Goal: Task Accomplishment & Management: Use online tool/utility

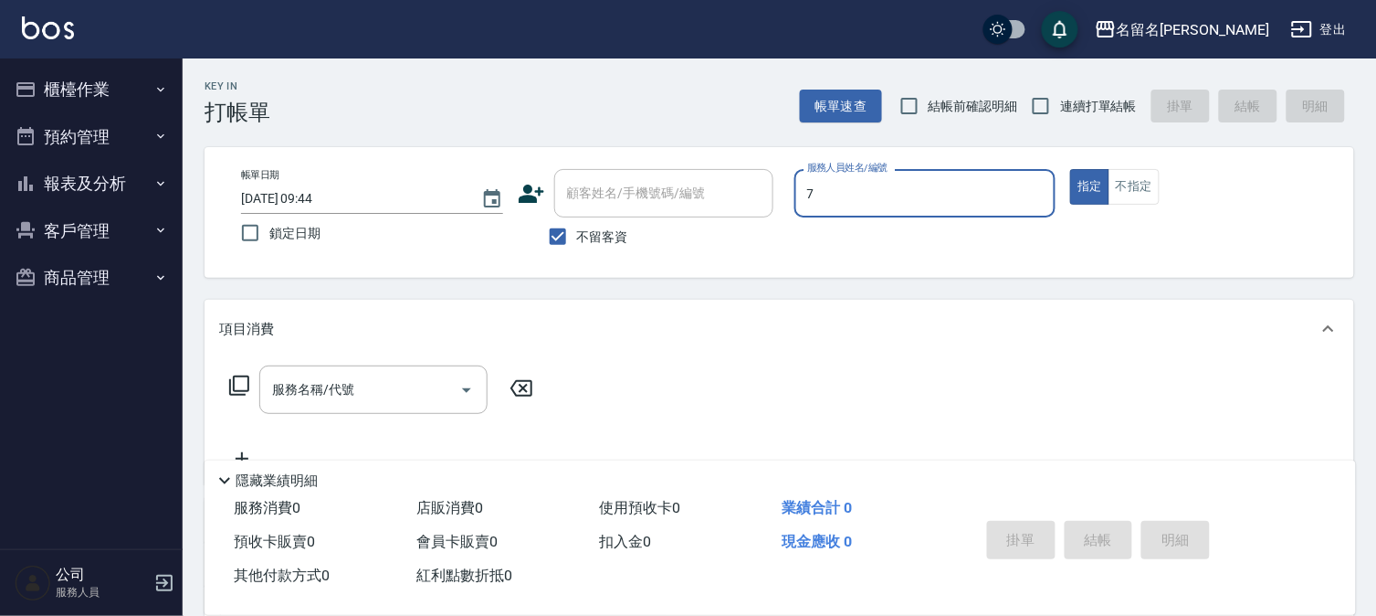
type input "7"
type button "true"
type input "陳怡伶-7"
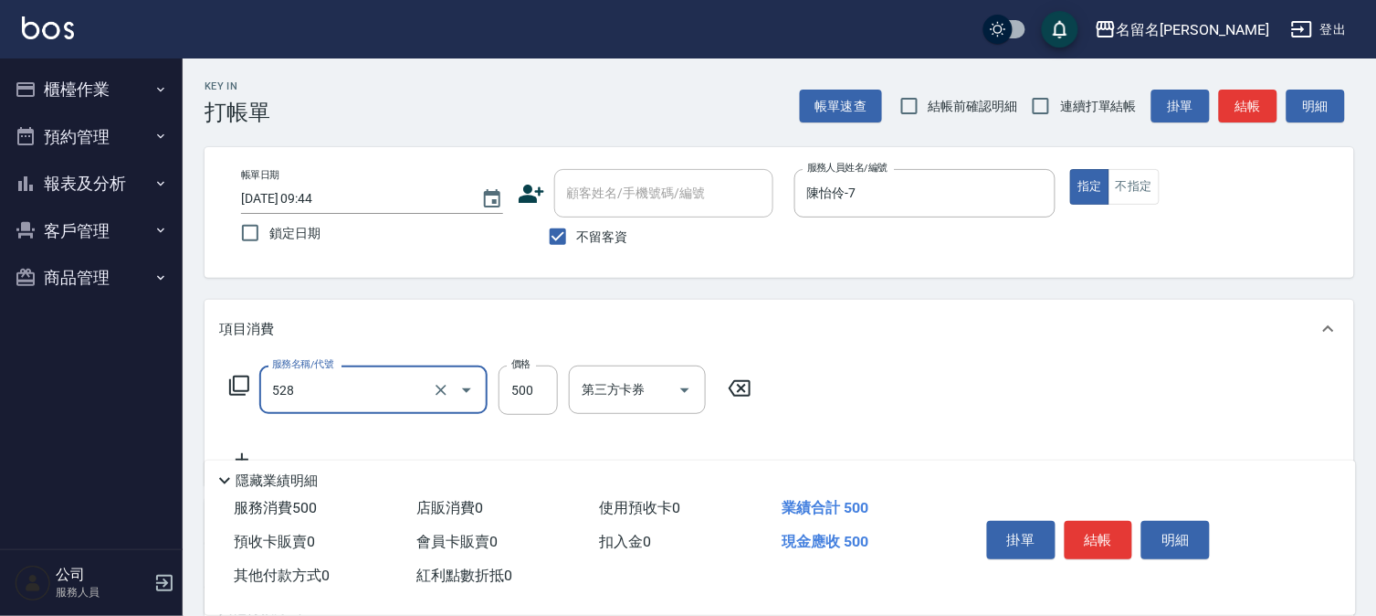
type input "頭皮養護B(528)"
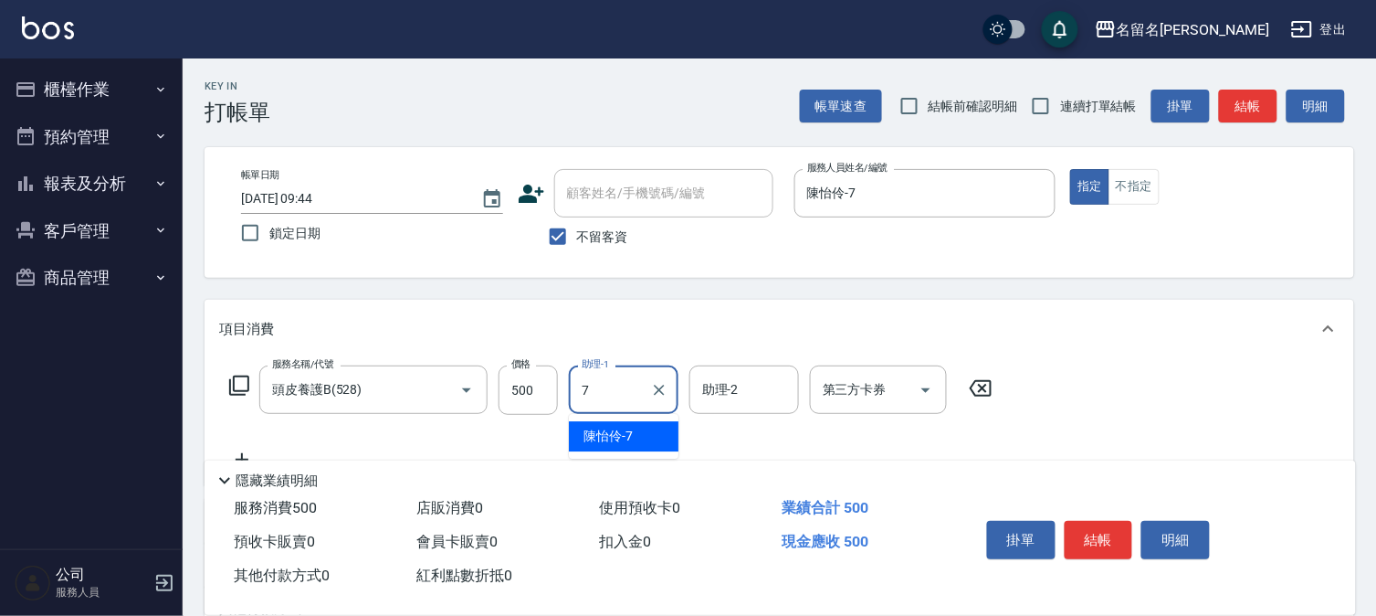
type input "陳怡伶-7"
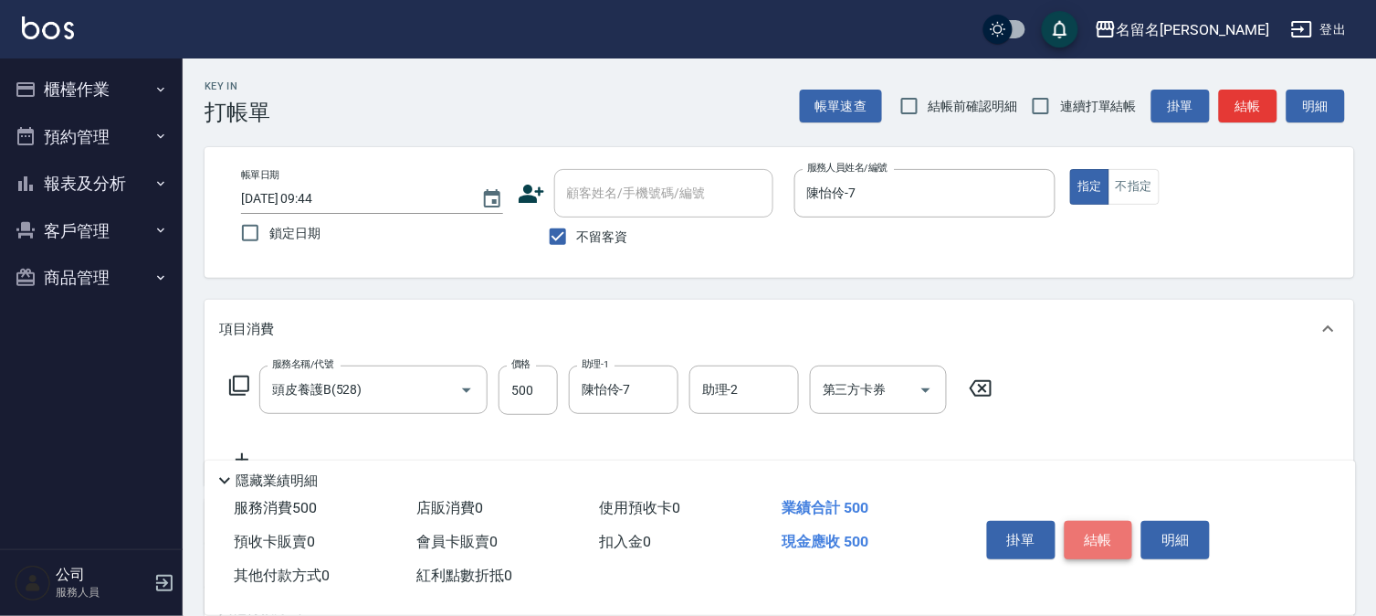
click at [1099, 528] on button "結帳" at bounding box center [1099, 540] width 69 height 38
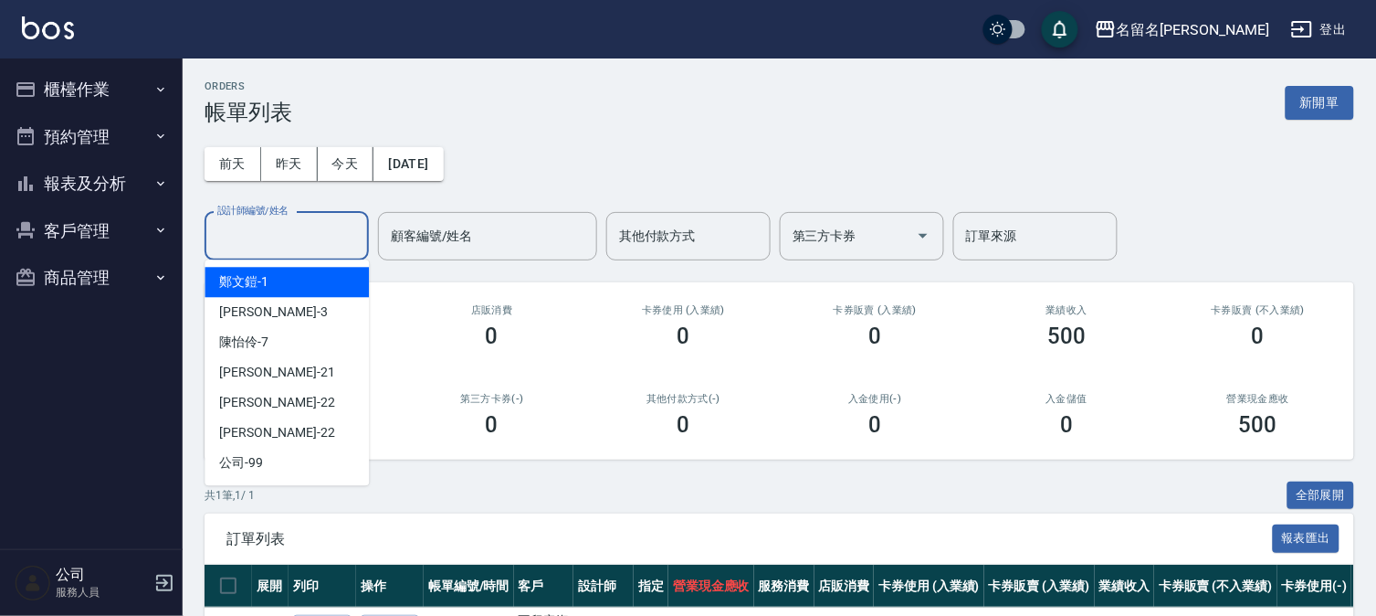
click at [280, 229] on input "設計師編號/姓名" at bounding box center [287, 236] width 148 height 32
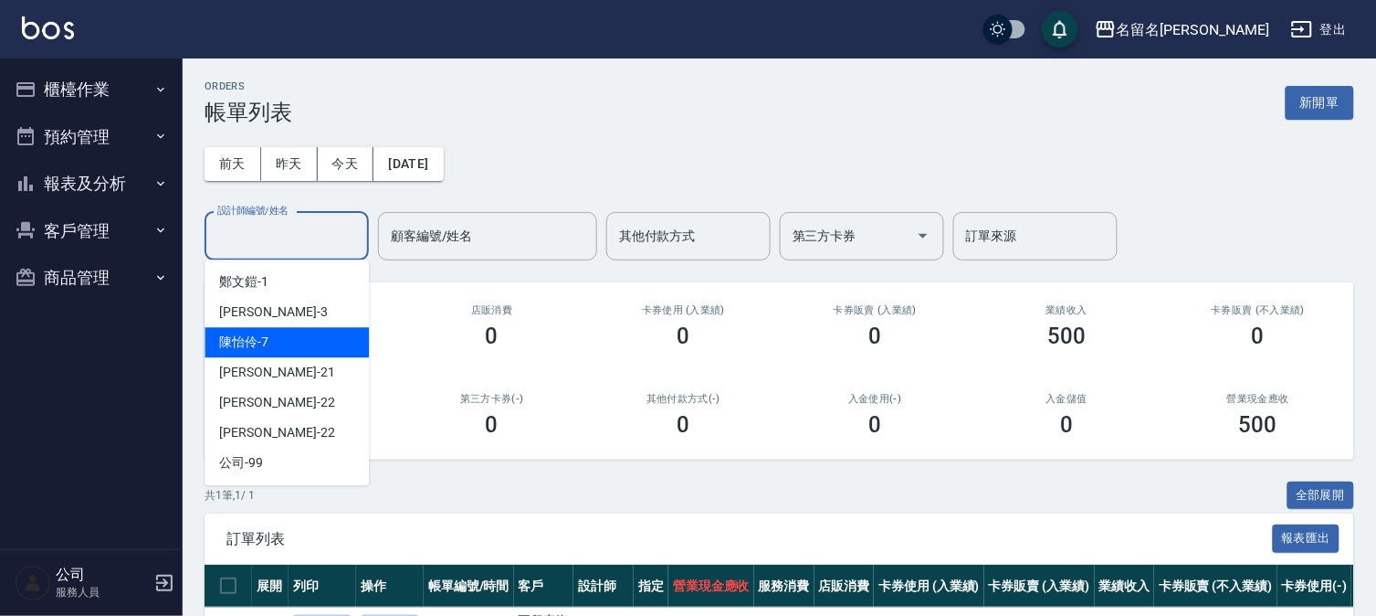
click at [286, 347] on div "[PERSON_NAME]-7" at bounding box center [287, 342] width 164 height 30
type input "陳怡伶-7"
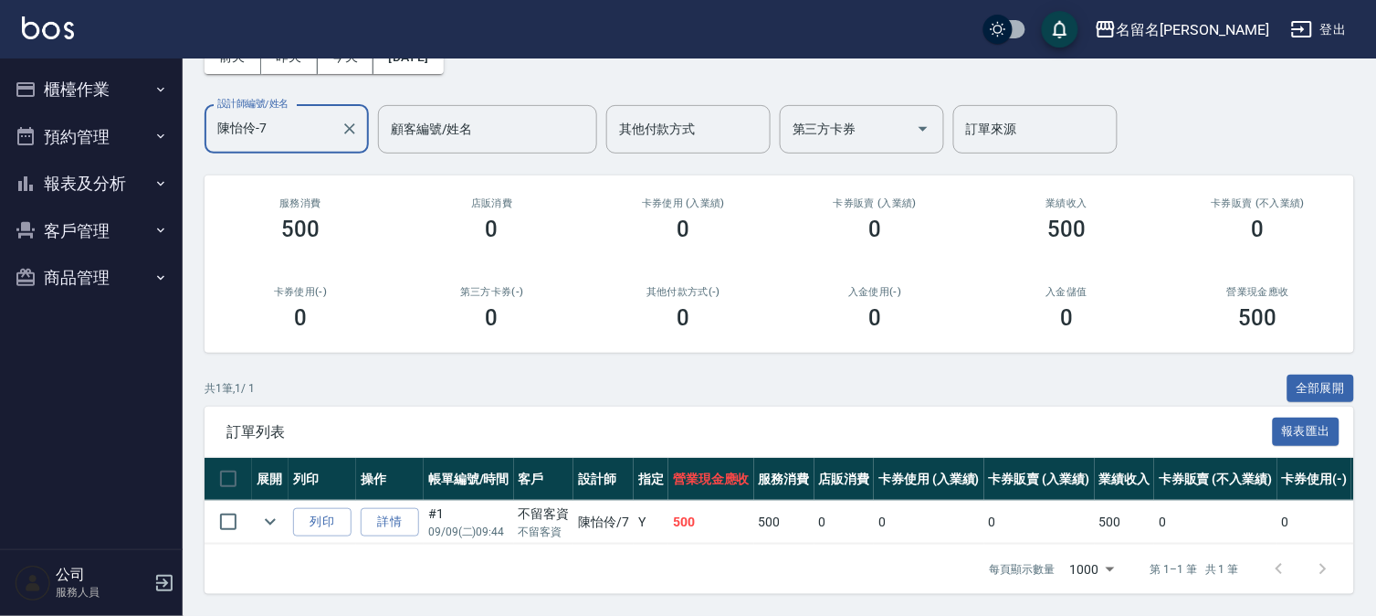
scroll to position [121, 0]
click at [74, 82] on button "櫃檯作業" at bounding box center [91, 89] width 168 height 47
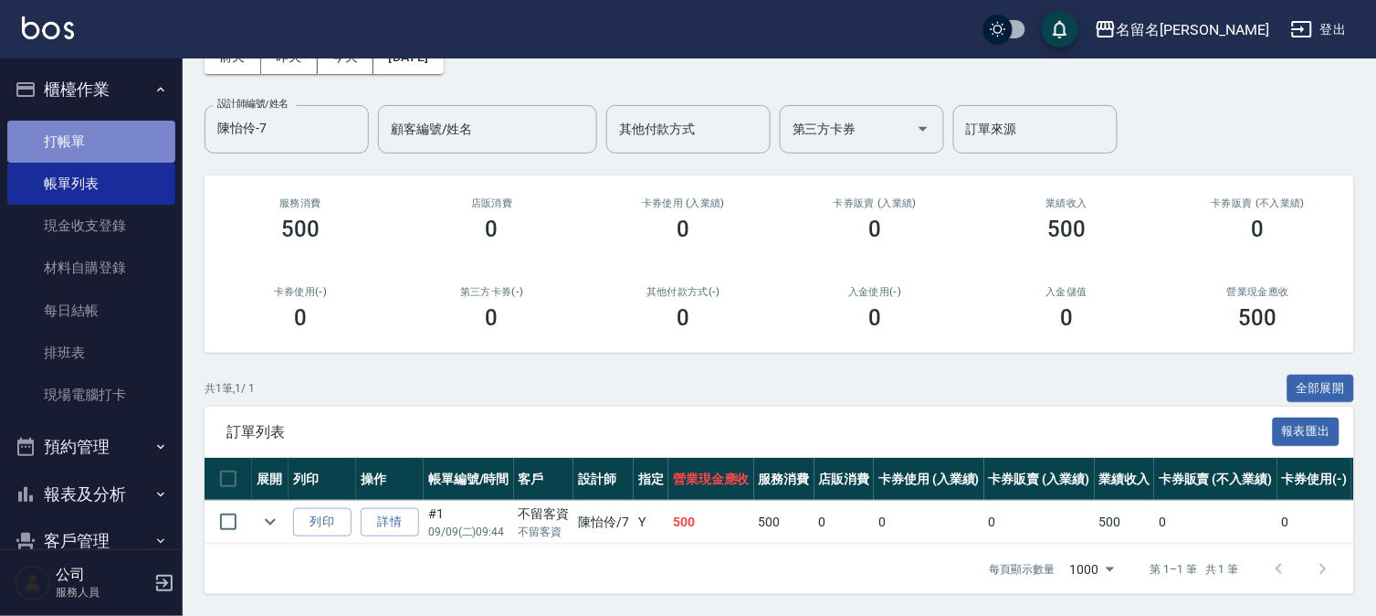
click at [96, 149] on link "打帳單" at bounding box center [91, 142] width 168 height 42
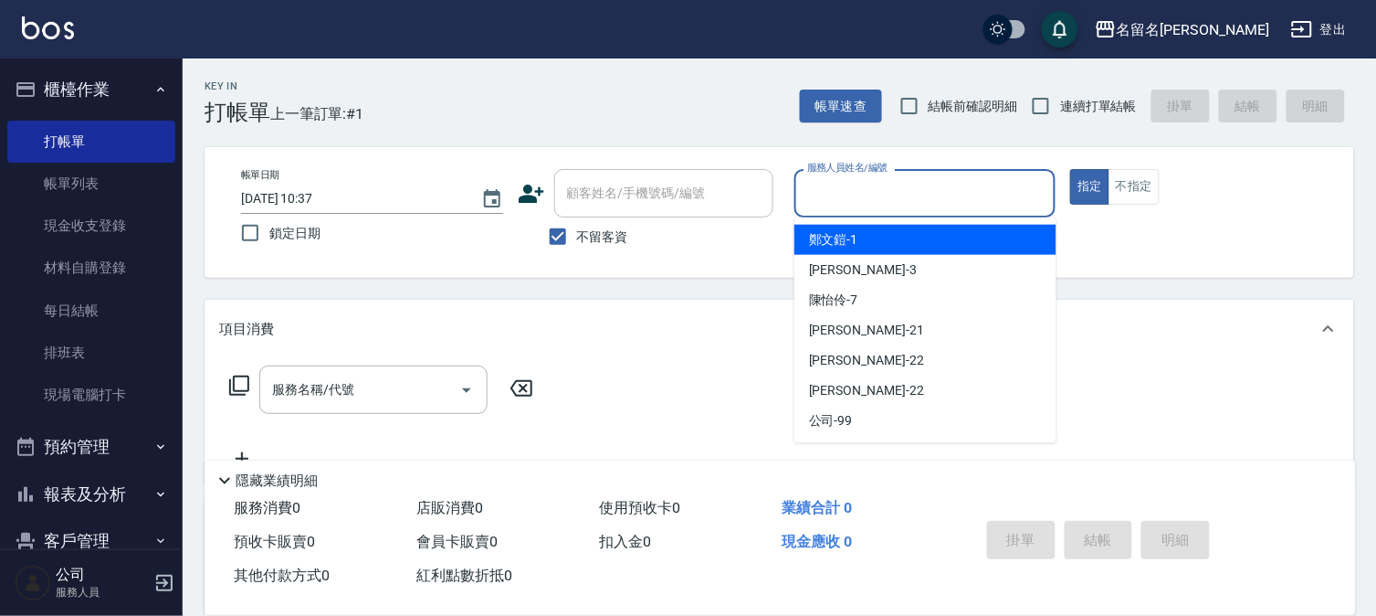
click at [975, 203] on input "服務人員姓名/編號" at bounding box center [926, 193] width 246 height 32
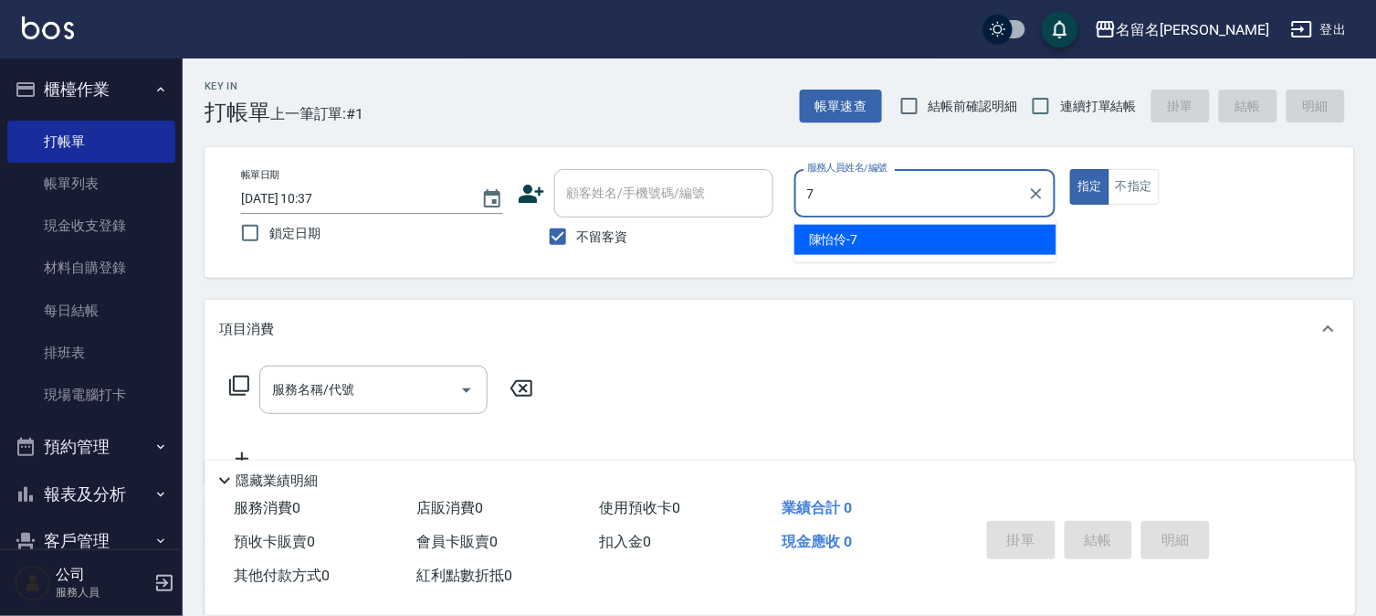
type input "陳怡伶-7"
type button "true"
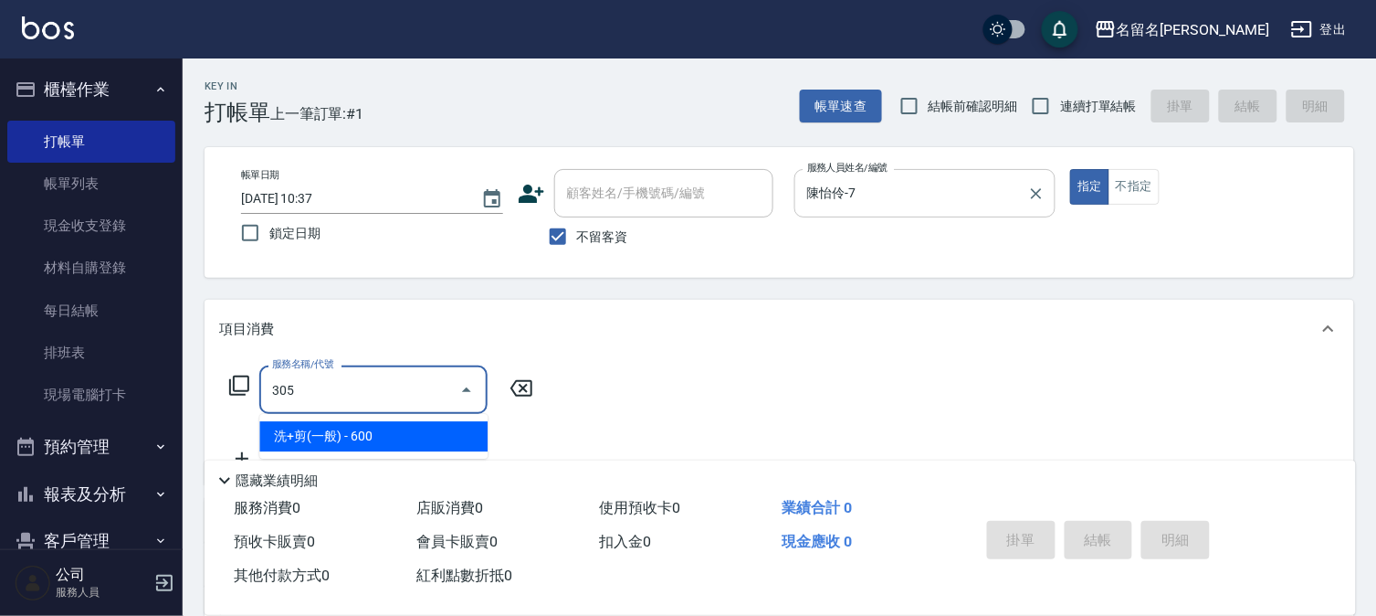
type input "洗+剪(一般)(305)"
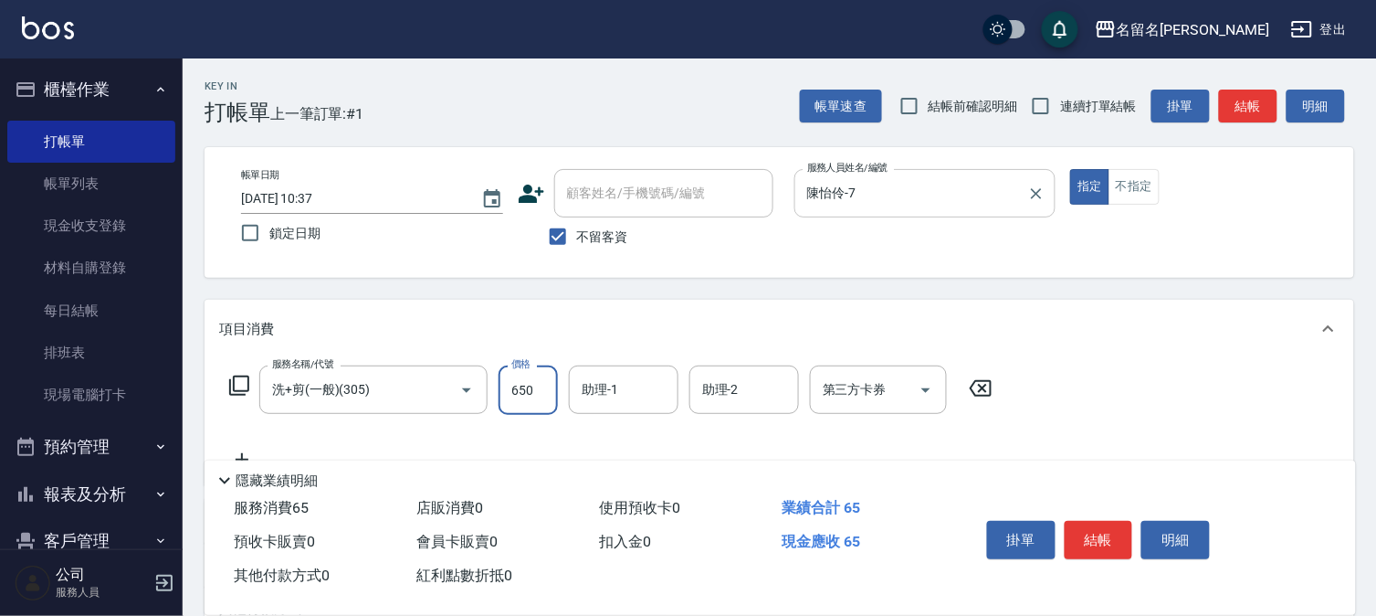
type input "650"
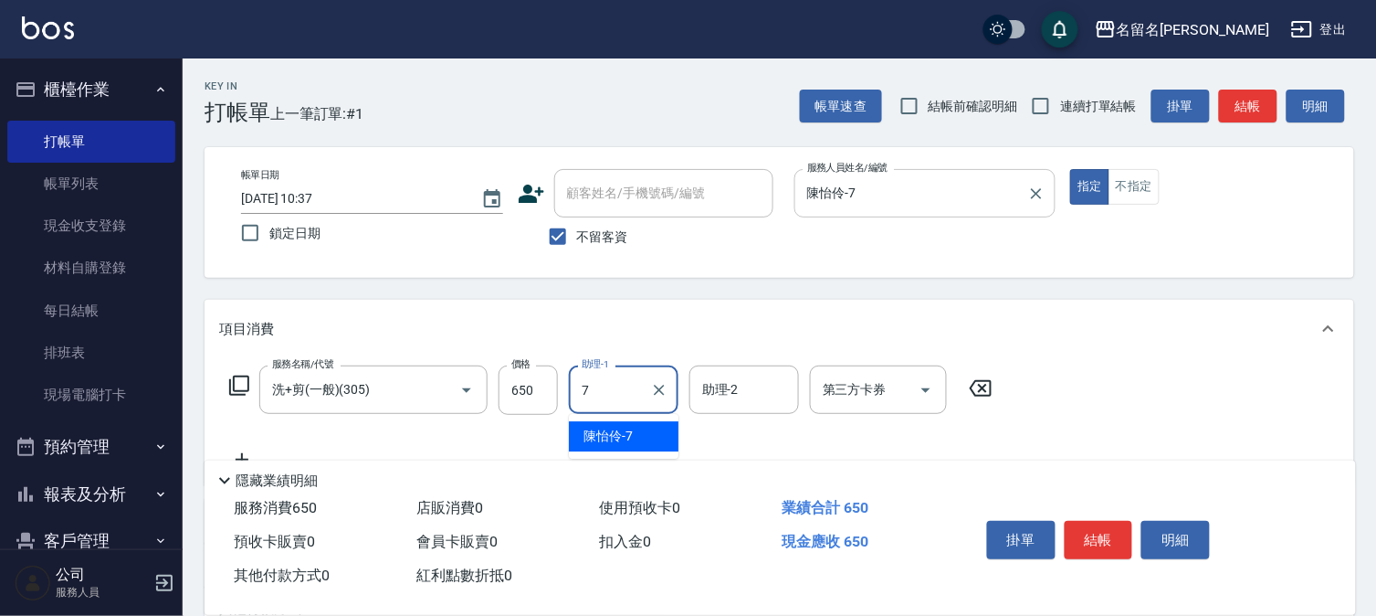
type input "陳怡伶-7"
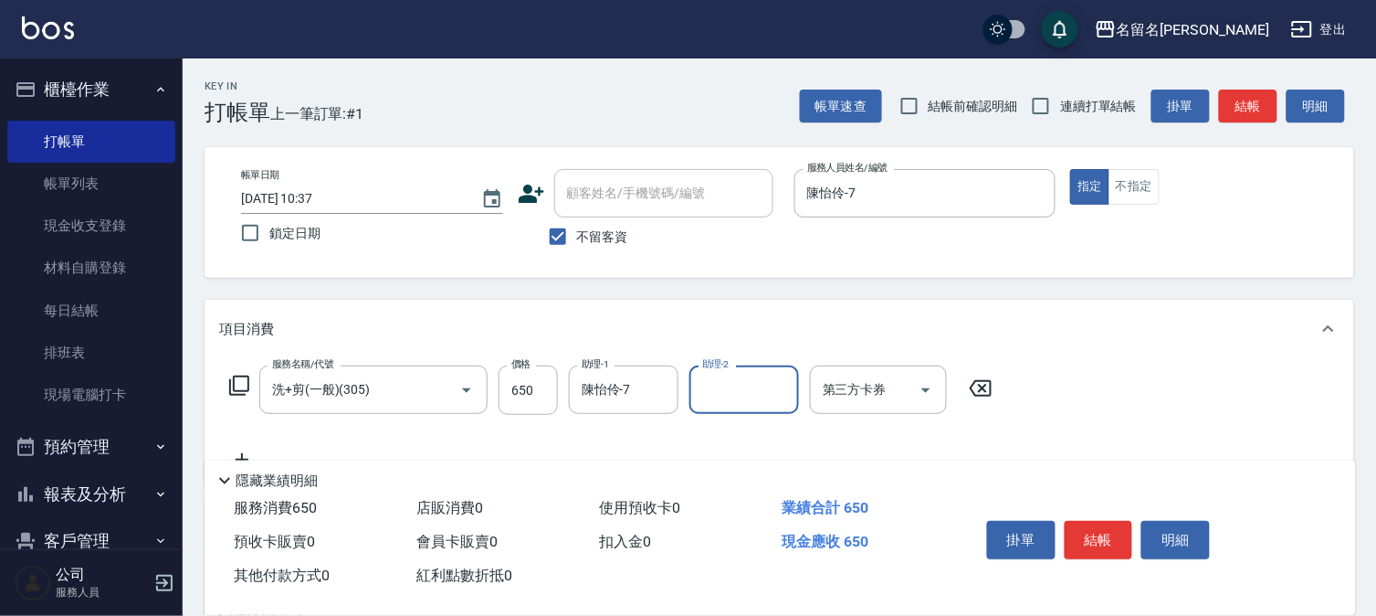
click at [1110, 535] on button "結帳" at bounding box center [1099, 540] width 69 height 38
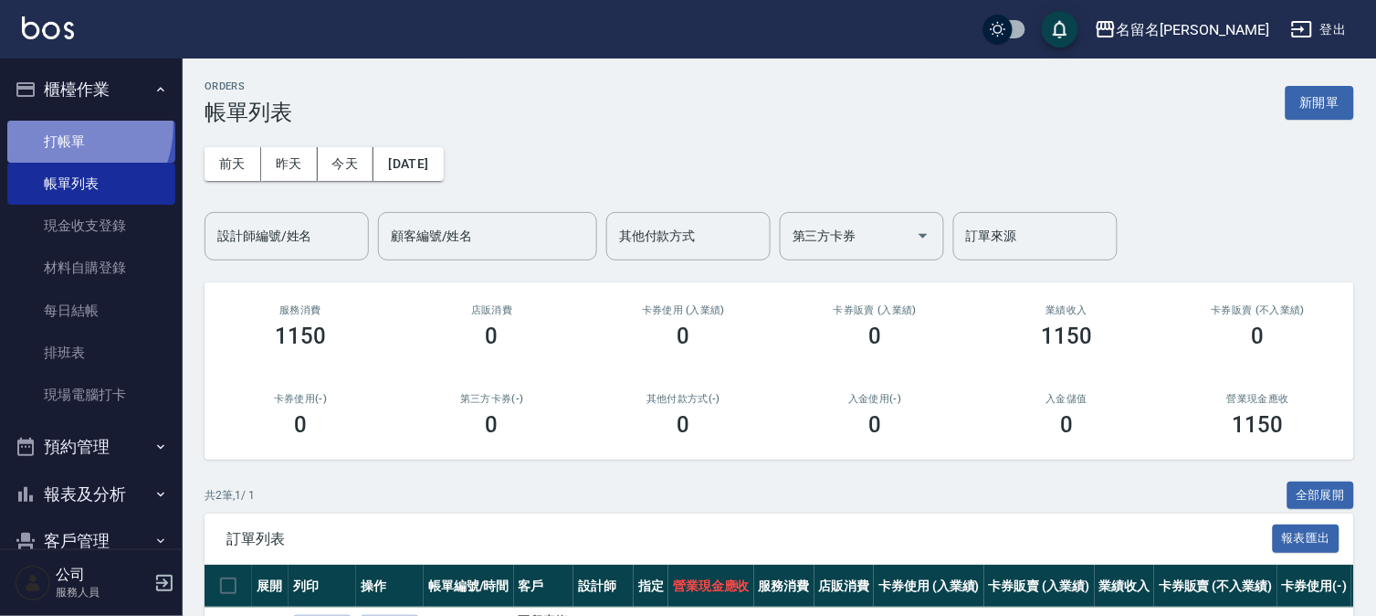
click at [53, 124] on link "打帳單" at bounding box center [91, 142] width 168 height 42
